Goal: Task Accomplishment & Management: Use online tool/utility

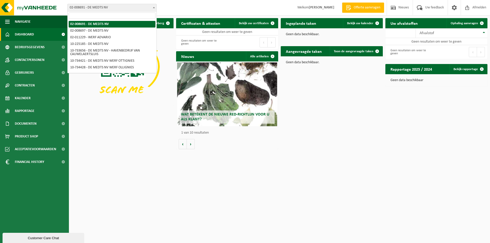
click at [153, 7] on b at bounding box center [154, 7] width 2 height 1
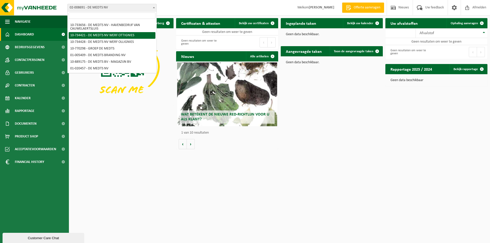
scroll to position [51, 0]
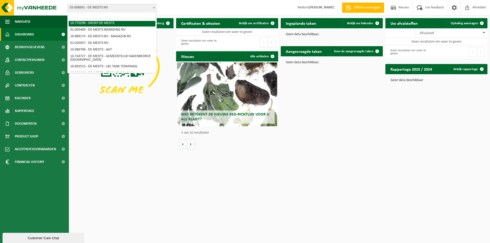
select select "16017"
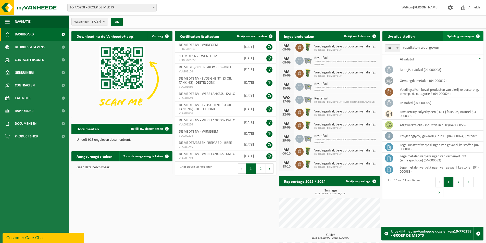
click at [455, 36] on span "Ophaling aanvragen" at bounding box center [460, 36] width 27 height 3
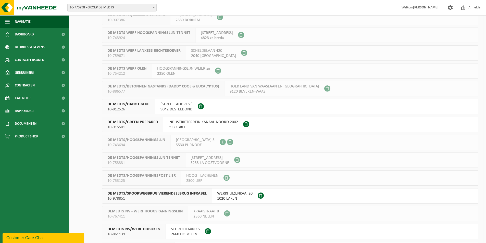
scroll to position [740, 0]
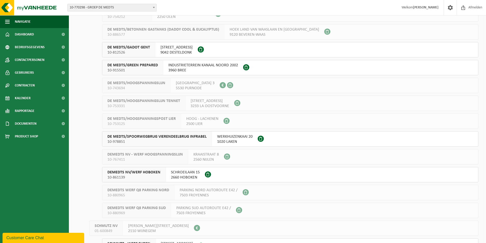
click at [140, 136] on span "DE MEDTS/SPOORWEGBRUG VIERENDEELBRUG INFRABEL" at bounding box center [156, 136] width 99 height 5
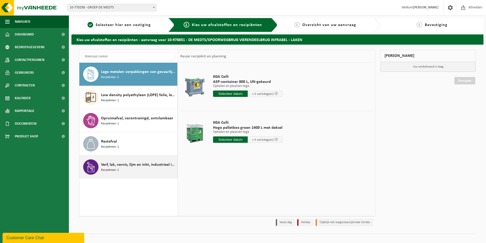
click at [115, 166] on span "Verf, lak, vernis, lijm en inkt, industrieel in IBC" at bounding box center [138, 165] width 75 height 6
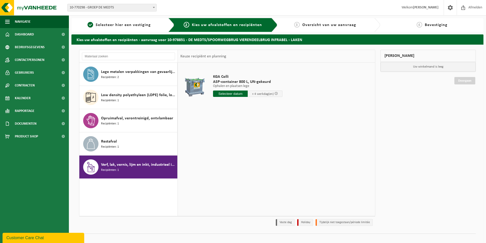
click at [234, 94] on input "text" at bounding box center [230, 94] width 35 height 6
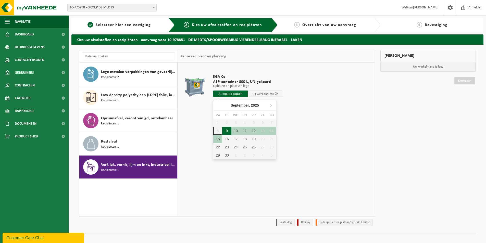
click at [227, 130] on div "9" at bounding box center [226, 131] width 9 height 8
type input "Van 2025-09-09"
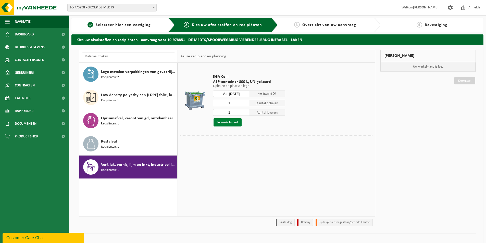
click at [228, 122] on button "In winkelmand" at bounding box center [227, 122] width 28 height 8
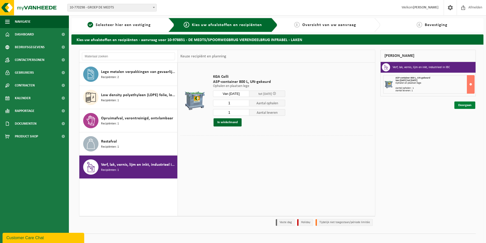
click at [459, 106] on link "Doorgaan" at bounding box center [464, 104] width 21 height 7
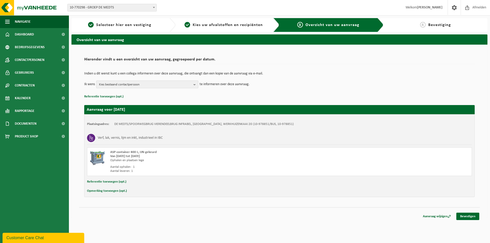
click at [195, 86] on b "button" at bounding box center [195, 84] width 5 height 7
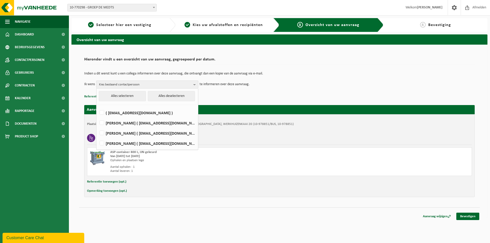
click at [285, 82] on td "Ik wens Kies bestaand contactpersoon Alles selecteren Alles deselecteren ( [EMA…" at bounding box center [279, 85] width 390 height 8
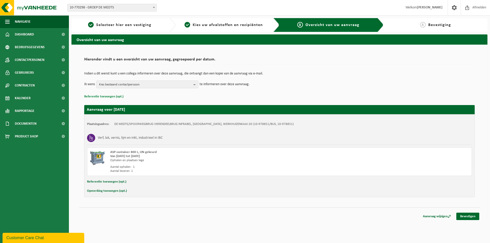
click at [108, 97] on button "Referentie toevoegen (opt.)" at bounding box center [103, 96] width 39 height 7
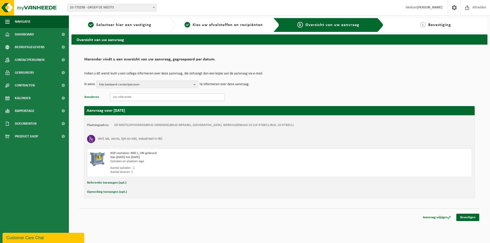
click at [115, 97] on input "text" at bounding box center [167, 97] width 115 height 8
type input "120693-61/1050"
click at [105, 182] on button "Referentie toevoegen (opt.)" at bounding box center [106, 183] width 39 height 7
click at [122, 183] on input "text" at bounding box center [289, 184] width 354 height 8
type input "120693-61/1050"
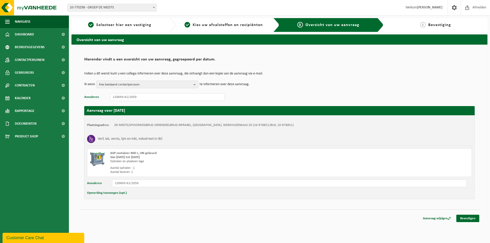
click at [113, 193] on button "Opmerking toevoegen (opt.)" at bounding box center [107, 193] width 40 height 7
click at [120, 194] on input "text" at bounding box center [289, 194] width 354 height 8
type input "Best vrachtwagen met kraan om wissel uit te voeren aub"
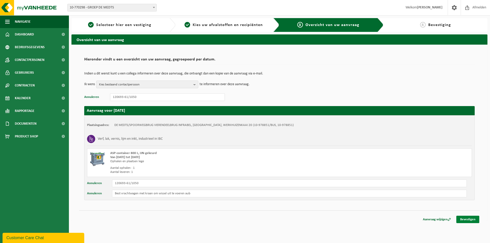
click at [465, 219] on link "Bevestigen" at bounding box center [467, 219] width 23 height 7
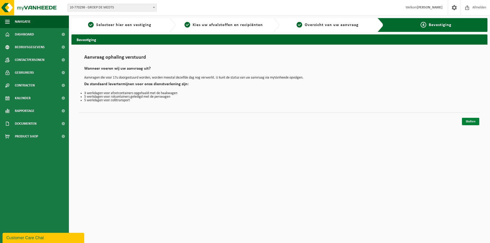
click at [468, 121] on link "Sluiten" at bounding box center [470, 121] width 17 height 7
